Goal: Check status: Check status

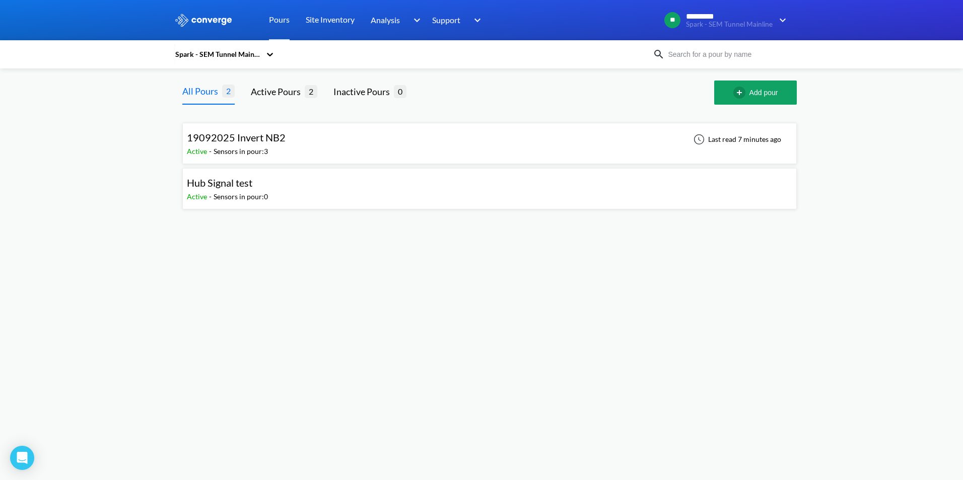
click at [319, 144] on div "19092025 Invert NB2 Active - Sensors in pour: 3 Last read 7 minutes ago" at bounding box center [489, 143] width 605 height 32
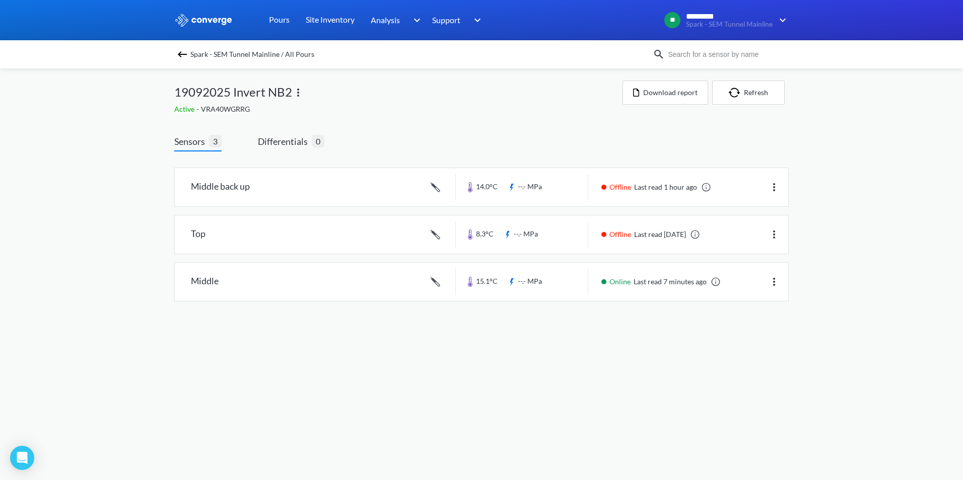
click at [242, 177] on link at bounding box center [481, 187] width 613 height 38
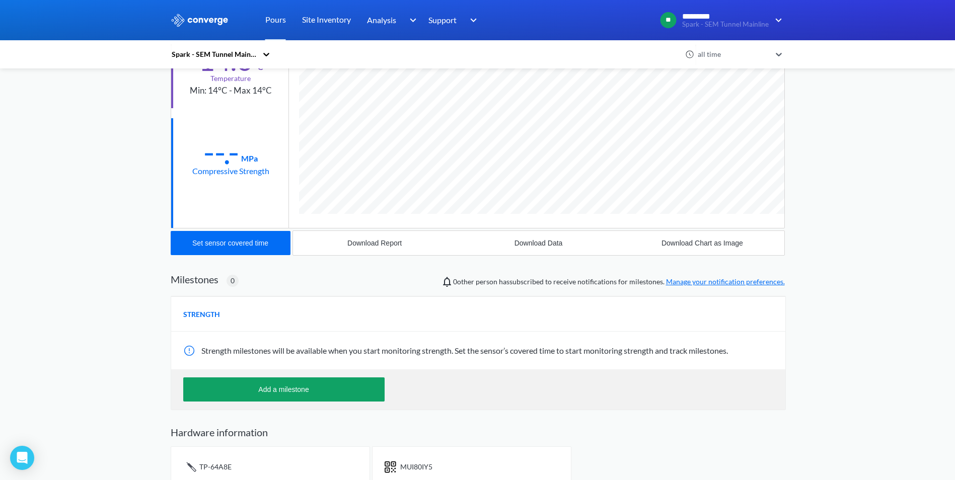
scroll to position [145, 0]
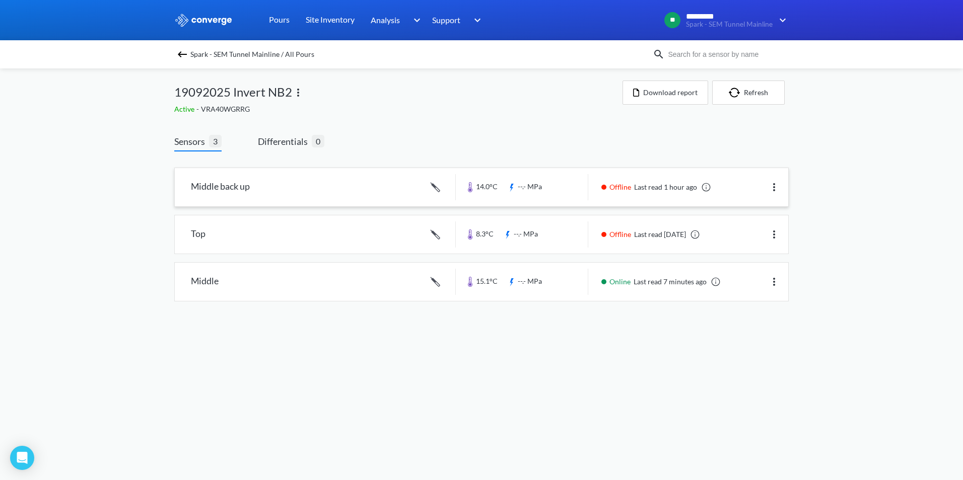
click at [773, 190] on img at bounding box center [774, 187] width 12 height 12
click at [904, 220] on div "MENU Spark - SEM Tunnel Mainline Pours Site Inventory Analysis Concrete Perform…" at bounding box center [481, 161] width 963 height 322
click at [354, 188] on link at bounding box center [481, 187] width 613 height 38
click at [356, 261] on div "Middle back up 14.0°C --.- MPa Offline Last read 1 hour ago Top 8.3°C --.- MPa …" at bounding box center [481, 231] width 614 height 142
click at [347, 277] on link at bounding box center [481, 282] width 613 height 38
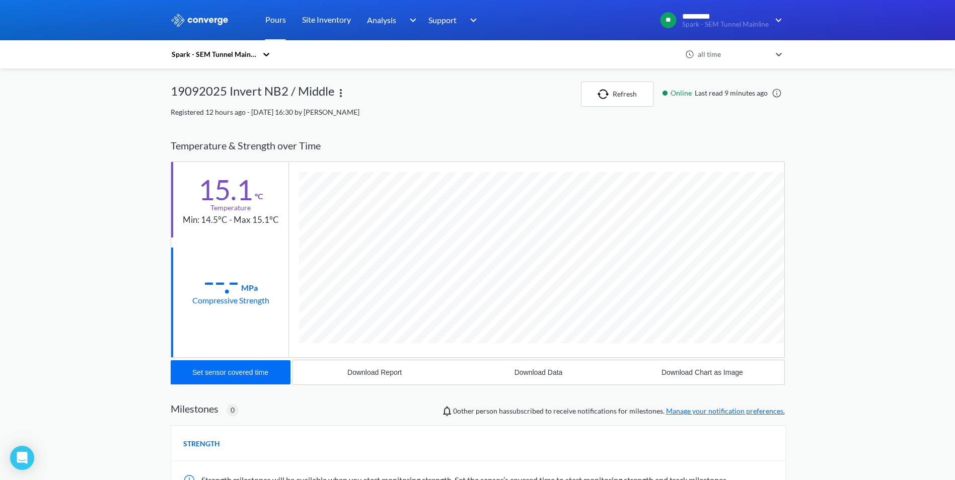
scroll to position [536, 614]
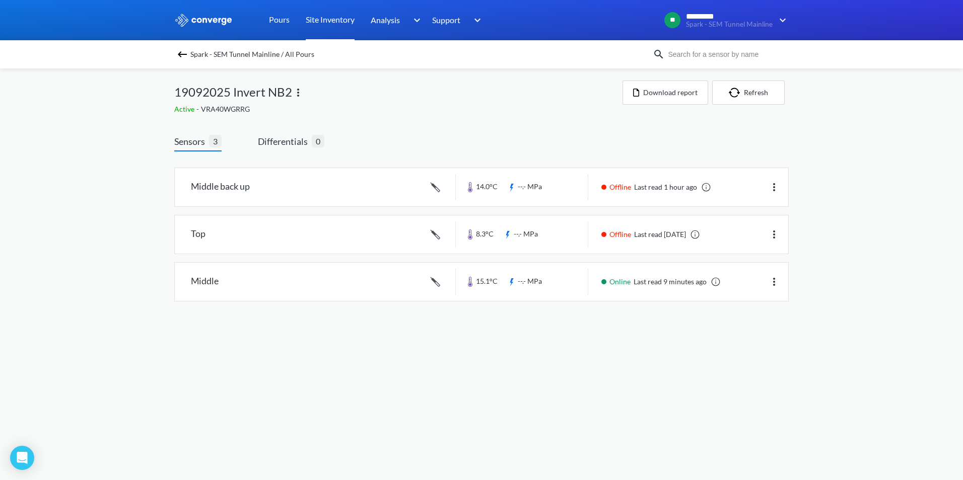
click at [330, 16] on link "Site Inventory" at bounding box center [330, 20] width 49 height 40
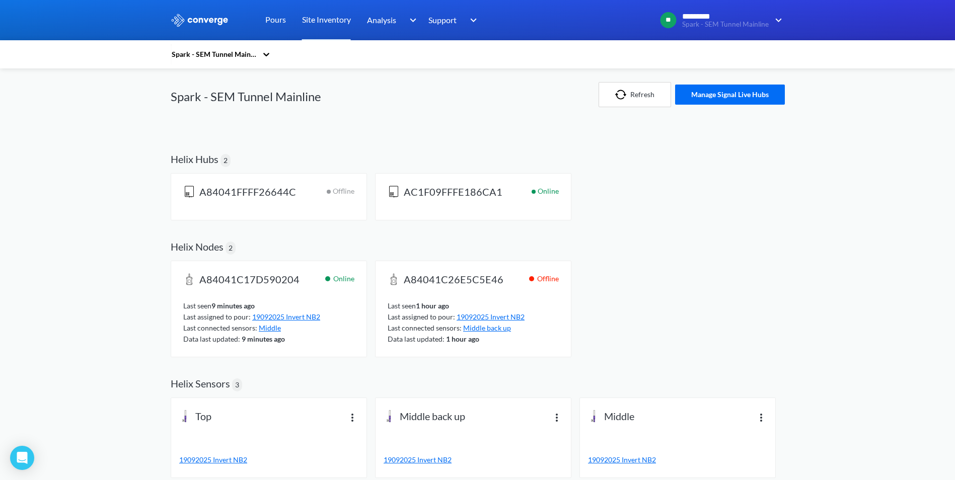
scroll to position [2, 0]
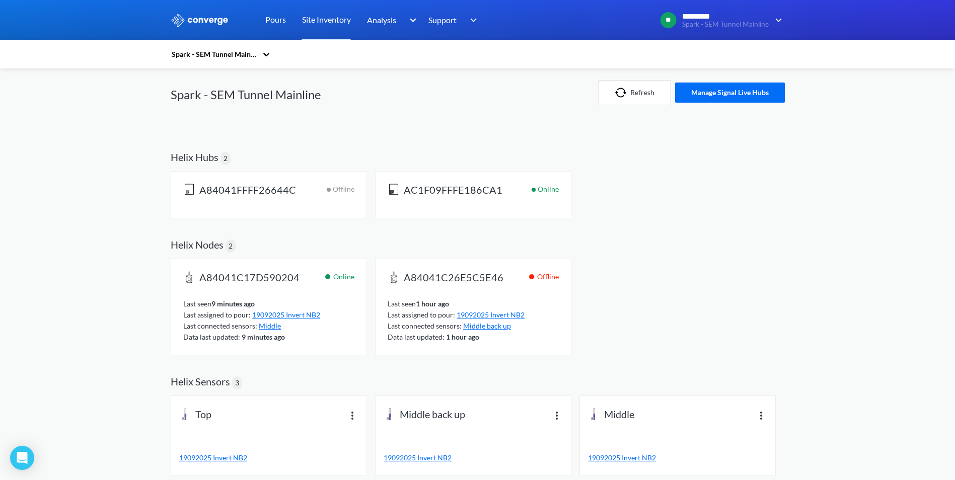
click at [357, 410] on img at bounding box center [353, 415] width 12 height 12
click at [335, 409] on div "View info" at bounding box center [326, 405] width 64 height 19
click at [752, 281] on div "A84041C17D590204 Online Last seen 9 minutes ago Last assigned to pour: 19092025…" at bounding box center [478, 309] width 614 height 101
click at [560, 417] on img at bounding box center [557, 415] width 12 height 12
click at [549, 405] on div "View info" at bounding box center [531, 405] width 64 height 19
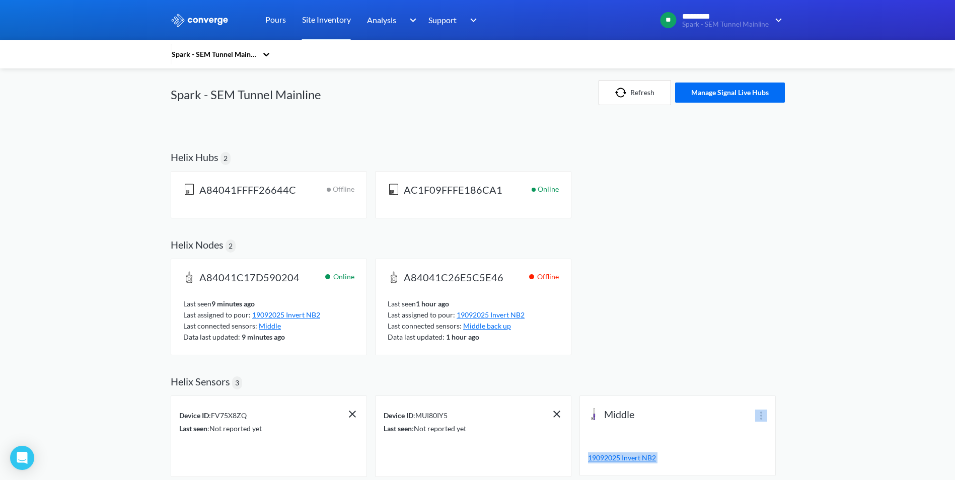
click at [755, 412] on div "Middle 19092025 Invert NB2" at bounding box center [677, 436] width 195 height 80
drag, startPoint x: 755, startPoint y: 412, endPoint x: 764, endPoint y: 420, distance: 11.8
click at [764, 420] on img at bounding box center [761, 415] width 12 height 12
click at [747, 405] on div "View info" at bounding box center [735, 405] width 64 height 19
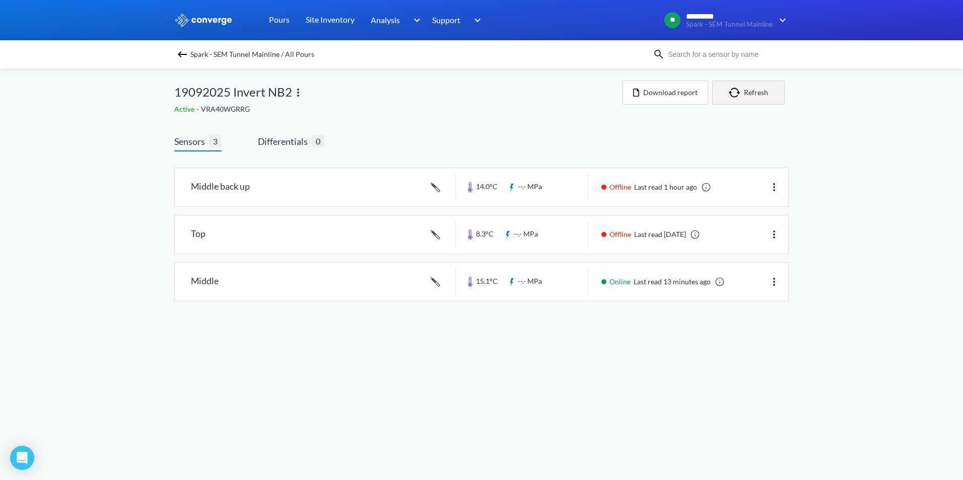
click at [750, 96] on button "Refresh" at bounding box center [748, 93] width 73 height 24
